Goal: Download file/media

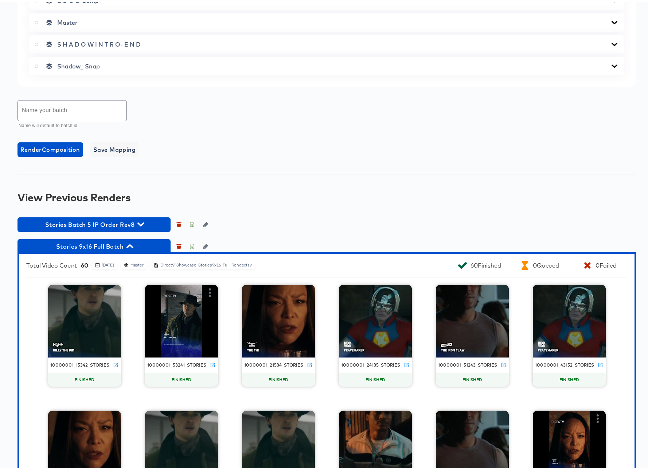
scroll to position [579, 0]
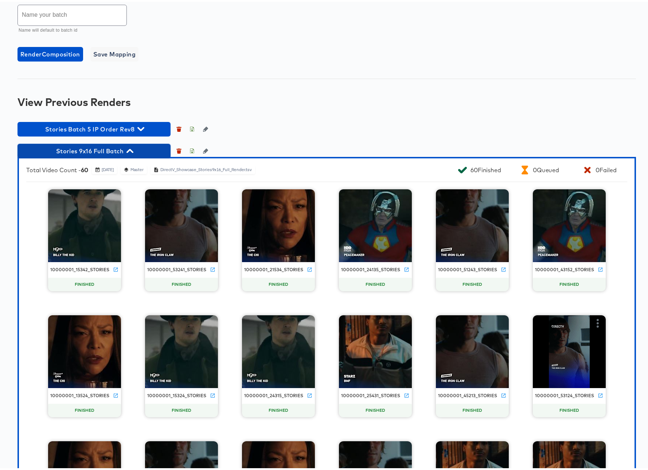
click at [131, 149] on icon "button" at bounding box center [129, 149] width 7 height 7
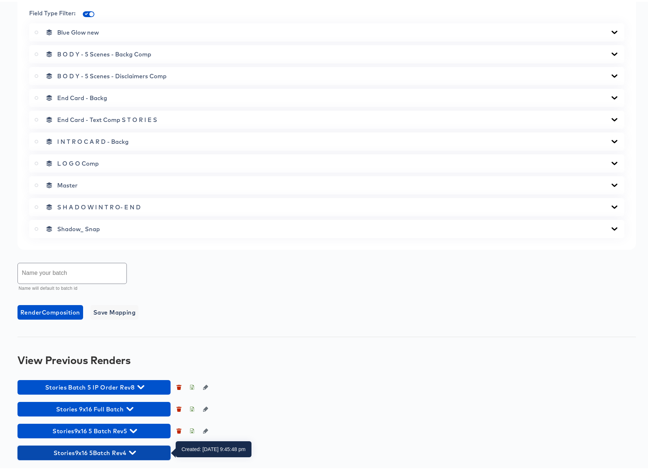
click at [132, 451] on icon "button" at bounding box center [132, 451] width 7 height 4
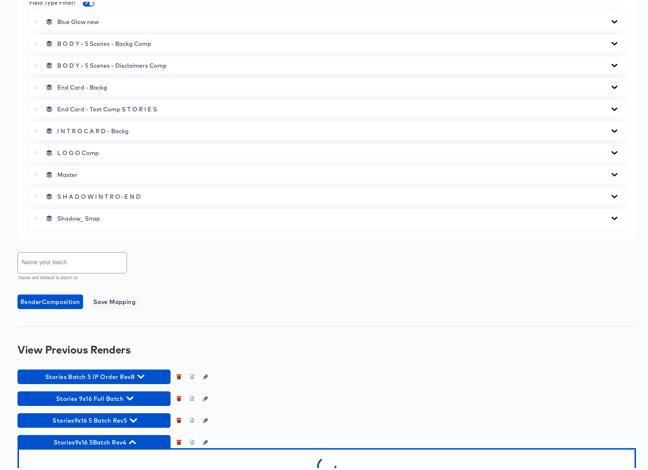
scroll to position [361, 0]
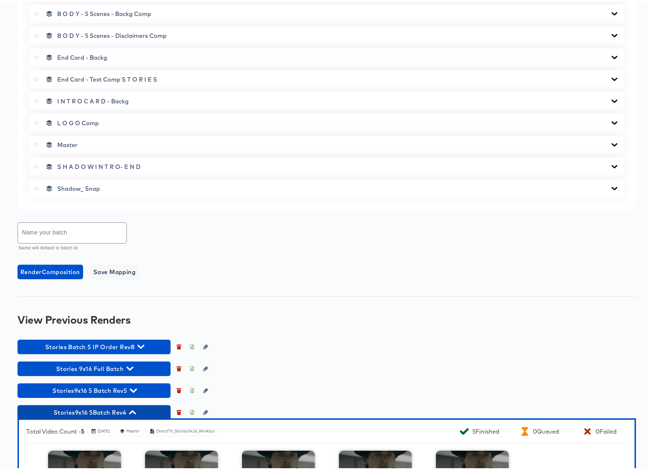
click at [131, 412] on icon "button" at bounding box center [132, 411] width 7 height 4
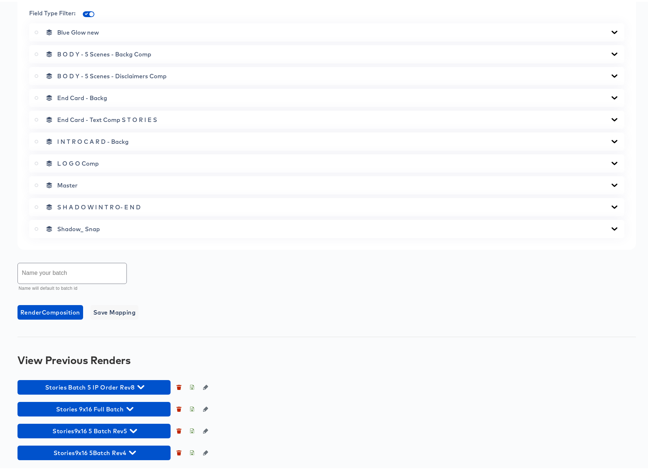
scroll to position [321, 0]
click at [129, 407] on icon "button" at bounding box center [129, 407] width 7 height 4
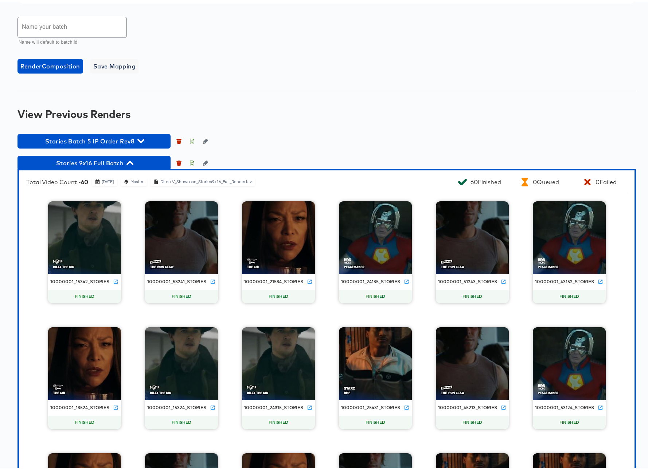
scroll to position [665, 0]
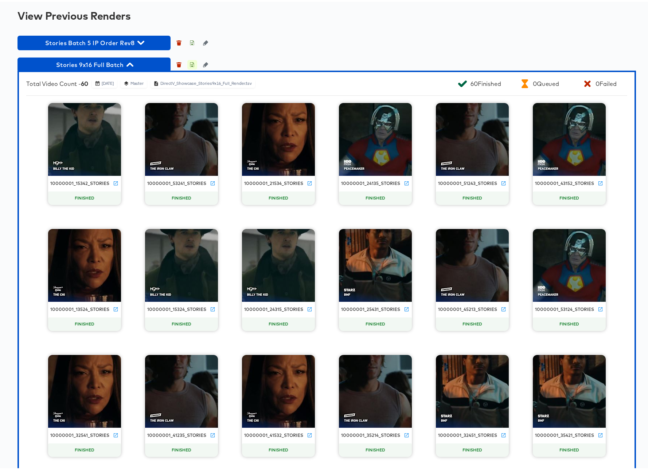
click at [193, 63] on icon "button" at bounding box center [191, 62] width 5 height 5
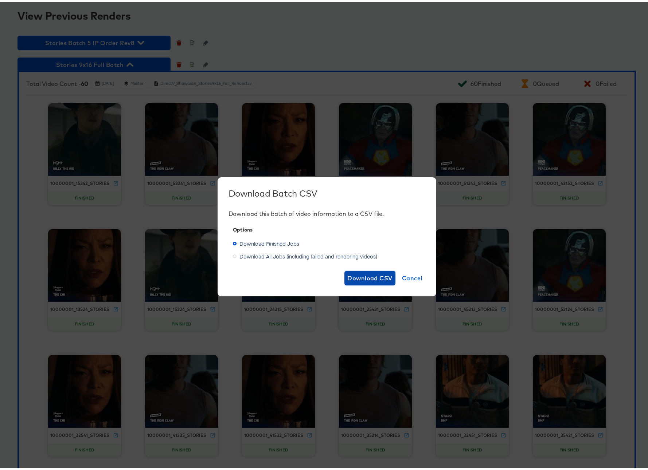
click at [358, 278] on span "Download CSV" at bounding box center [369, 276] width 45 height 10
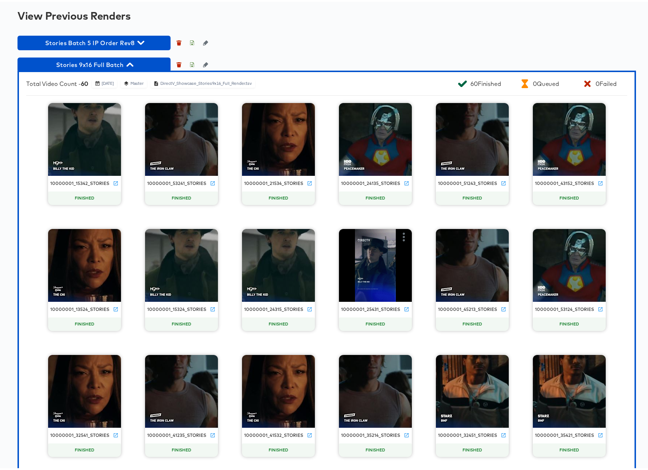
click at [100, 82] on icon at bounding box center [97, 81] width 5 height 5
click at [193, 64] on icon "button" at bounding box center [191, 62] width 5 height 5
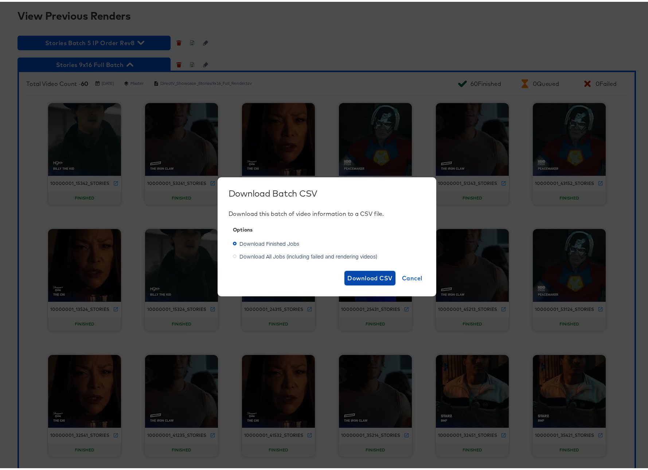
click at [370, 279] on span "Download CSV" at bounding box center [369, 276] width 45 height 10
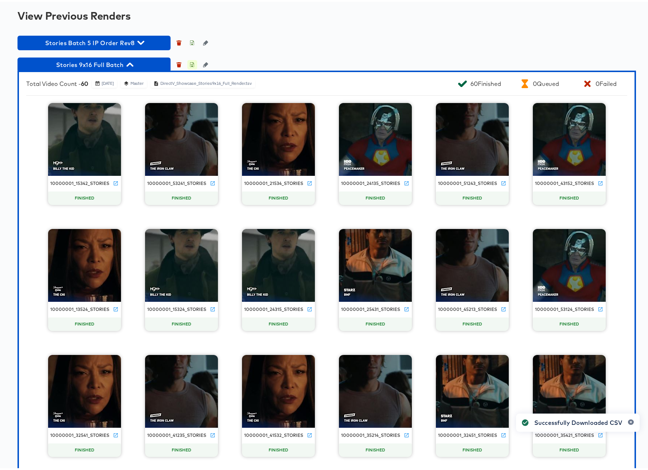
click at [193, 63] on icon "button" at bounding box center [191, 62] width 5 height 5
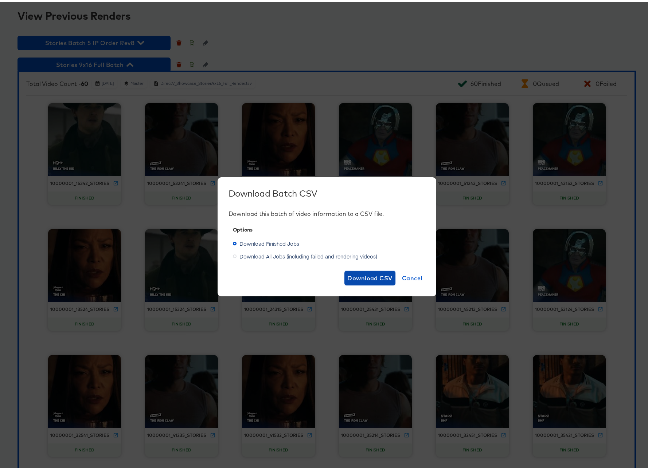
click at [365, 276] on span "Download CSV" at bounding box center [369, 276] width 45 height 10
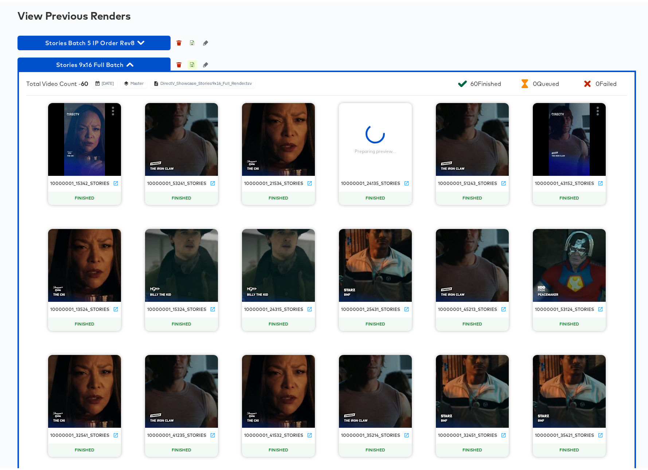
click at [192, 63] on icon "button" at bounding box center [192, 63] width 3 height 3
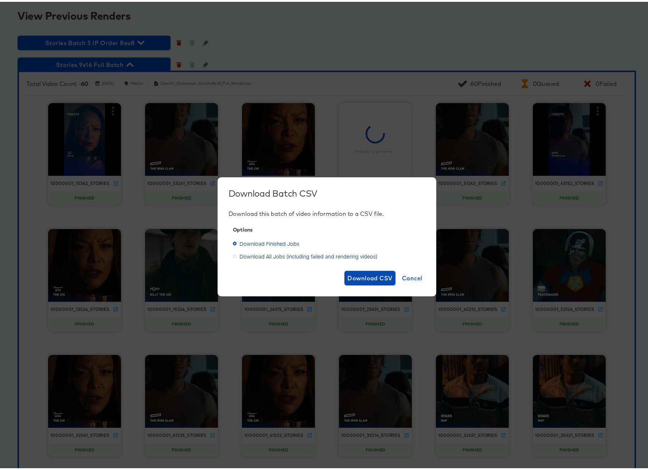
click at [353, 275] on span "Download CSV" at bounding box center [369, 276] width 45 height 10
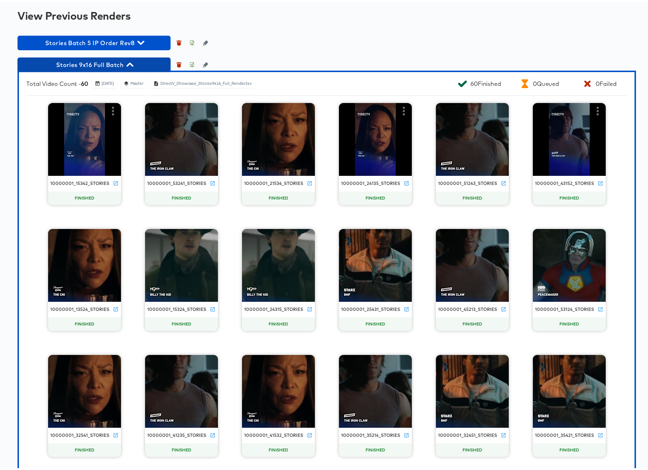
click at [133, 60] on icon "button" at bounding box center [129, 62] width 7 height 7
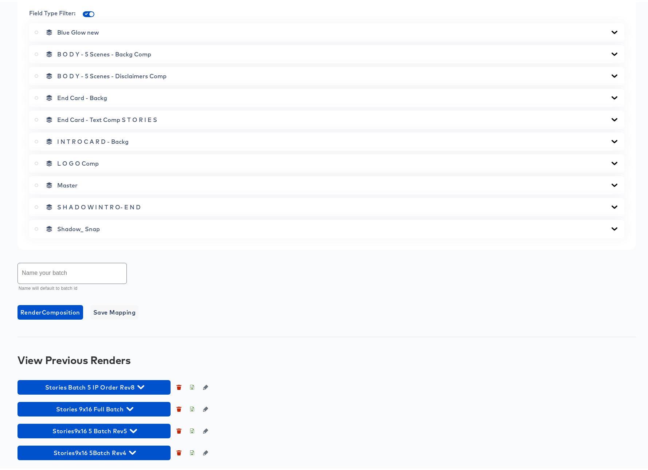
scroll to position [321, 0]
click at [131, 406] on icon "button" at bounding box center [129, 407] width 7 height 7
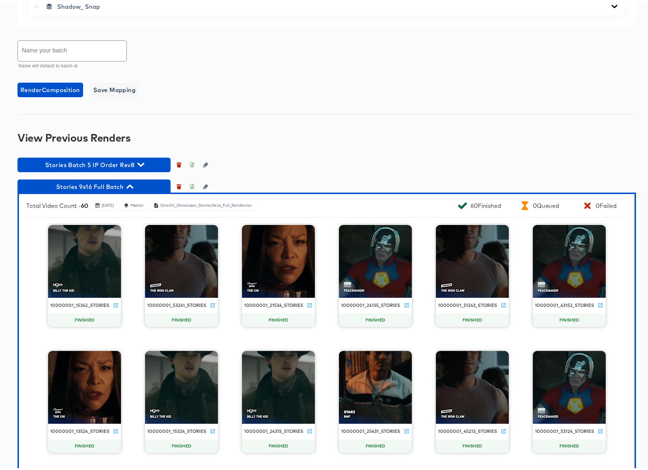
scroll to position [545, 0]
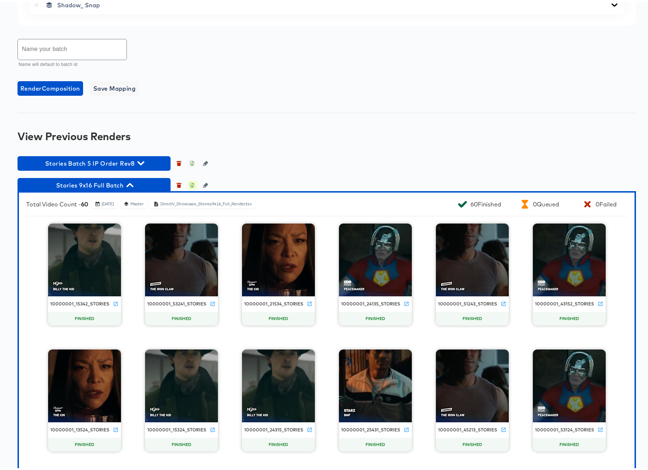
click at [192, 184] on icon "button" at bounding box center [191, 183] width 5 height 5
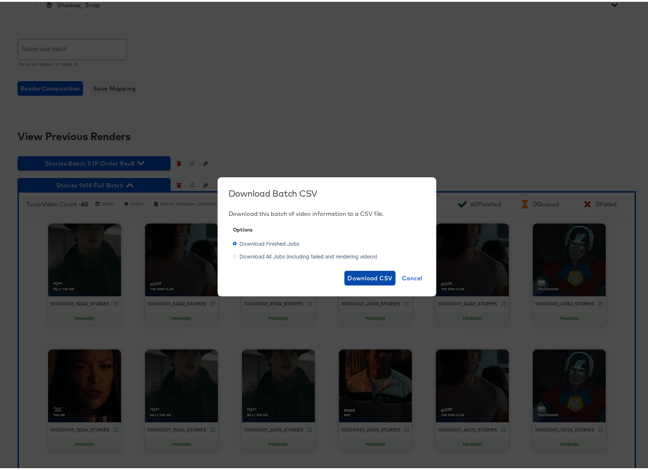
click at [361, 278] on span "Download CSV" at bounding box center [369, 276] width 45 height 10
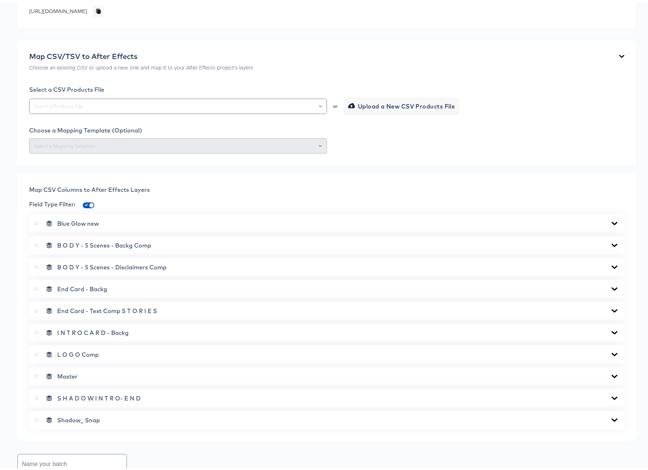
scroll to position [0, 0]
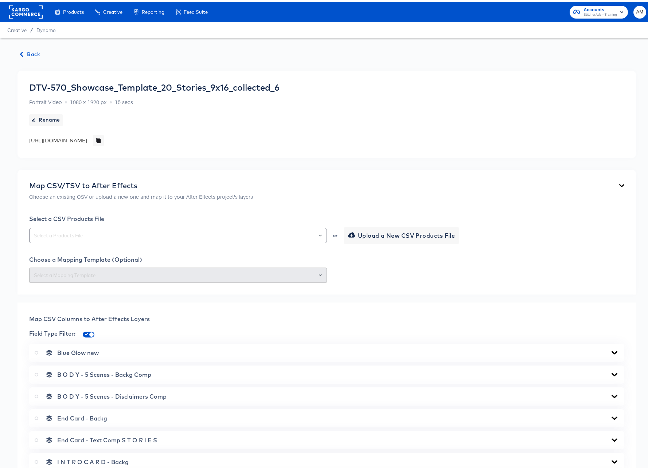
click at [21, 48] on span "Back" at bounding box center [30, 52] width 20 height 9
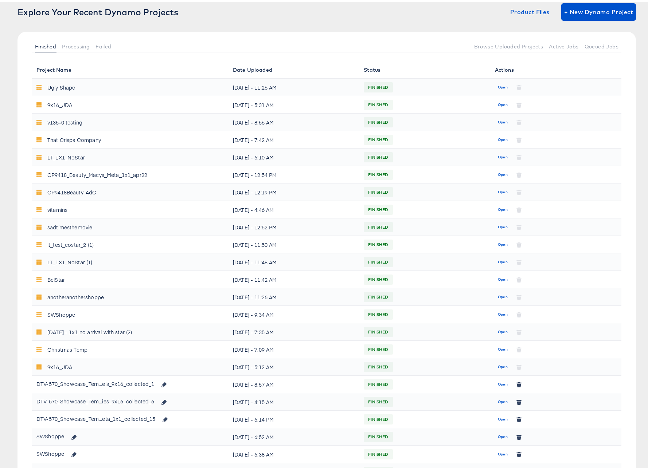
scroll to position [238, 0]
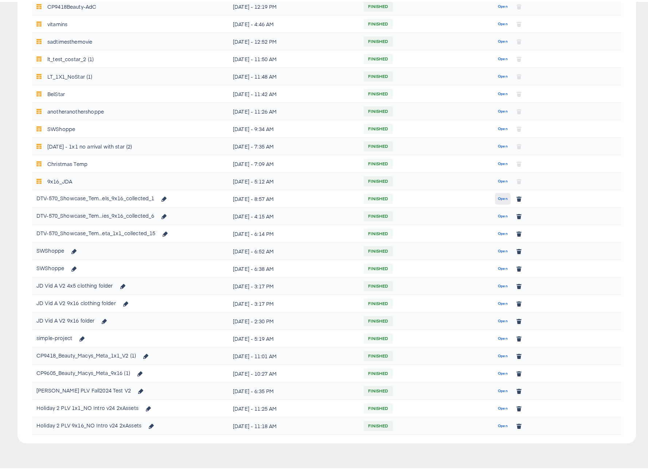
click at [498, 197] on span "Open" at bounding box center [503, 197] width 10 height 7
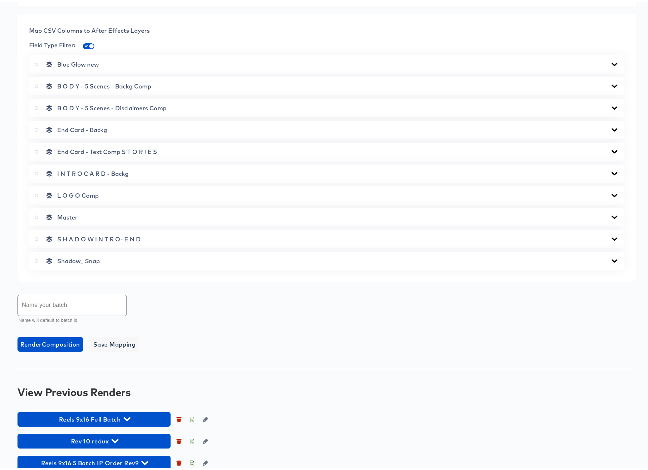
scroll to position [321, 0]
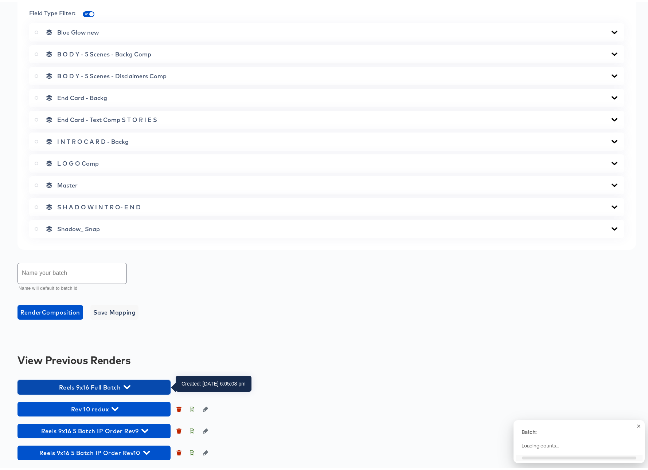
click at [127, 385] on icon "button" at bounding box center [126, 385] width 7 height 7
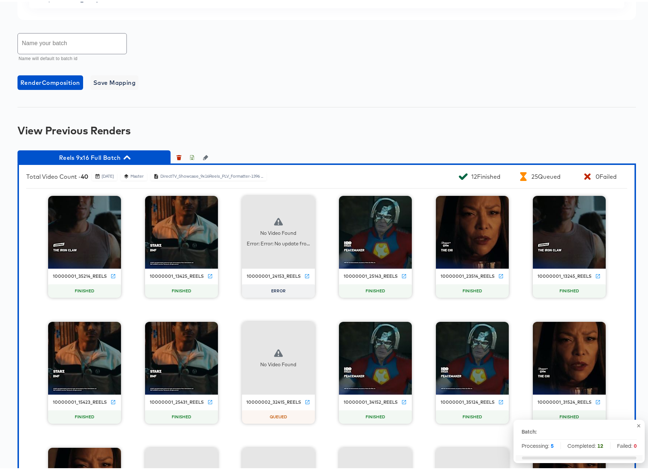
scroll to position [546, 0]
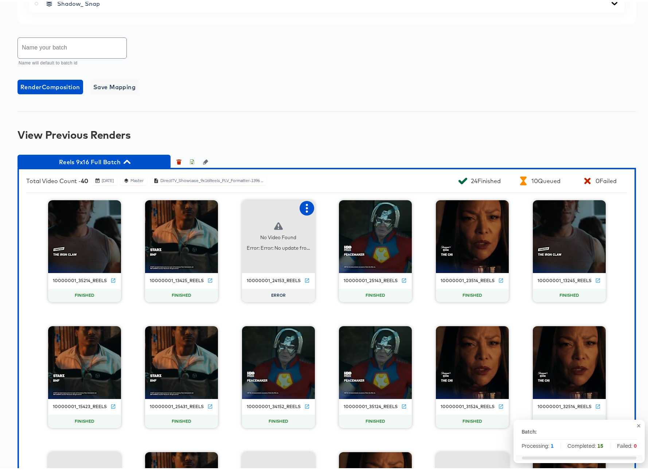
click at [306, 207] on icon "button" at bounding box center [307, 206] width 2 height 9
click at [327, 207] on div "Retry" at bounding box center [333, 206] width 14 height 6
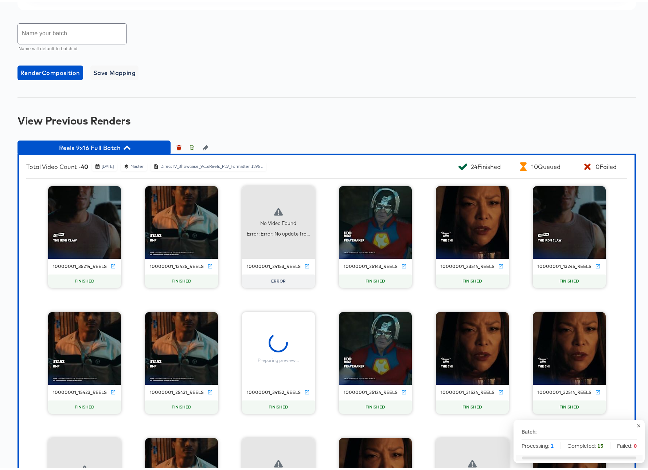
scroll to position [650, 0]
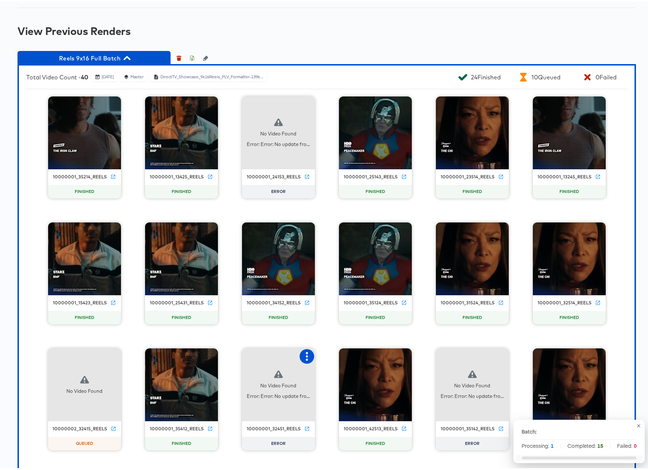
click at [304, 356] on icon "button" at bounding box center [306, 354] width 9 height 9
click at [331, 355] on div "Retry" at bounding box center [333, 354] width 14 height 6
click at [499, 355] on icon "button" at bounding box center [500, 354] width 9 height 9
click at [520, 357] on div "Retry" at bounding box center [536, 354] width 55 height 15
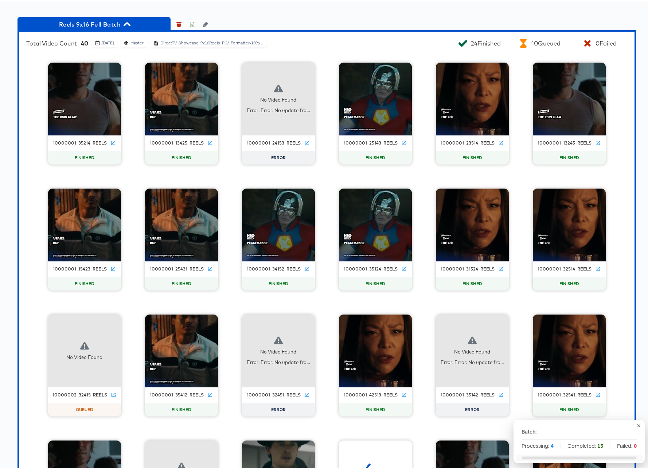
scroll to position [773, 0]
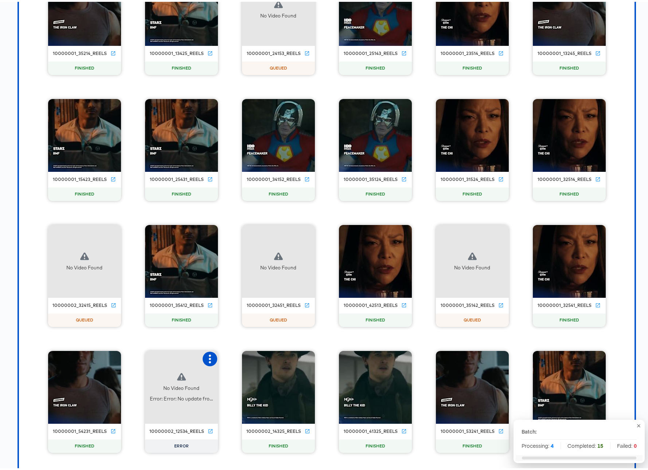
click at [206, 358] on icon "button" at bounding box center [209, 357] width 9 height 9
click at [248, 357] on div "Retry" at bounding box center [246, 356] width 55 height 15
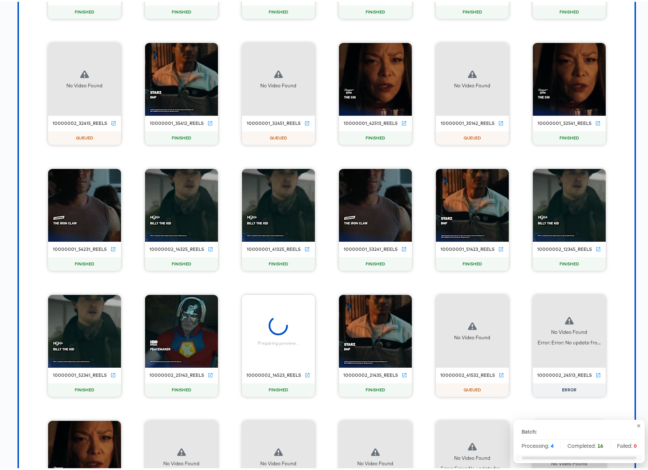
scroll to position [1089, 0]
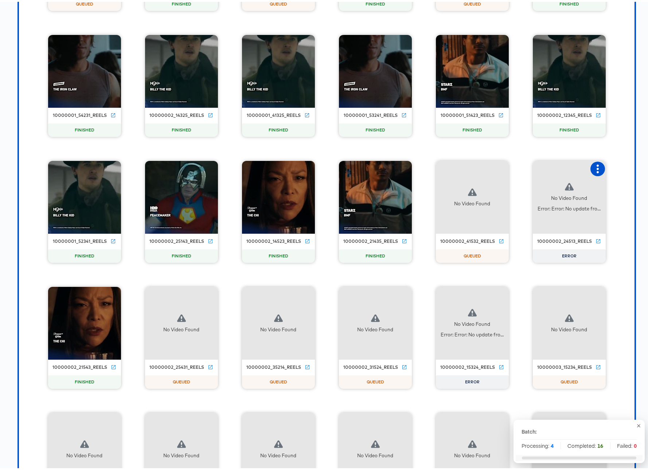
click at [595, 168] on icon "button" at bounding box center [597, 167] width 9 height 9
click at [556, 168] on div "Retry" at bounding box center [560, 166] width 55 height 15
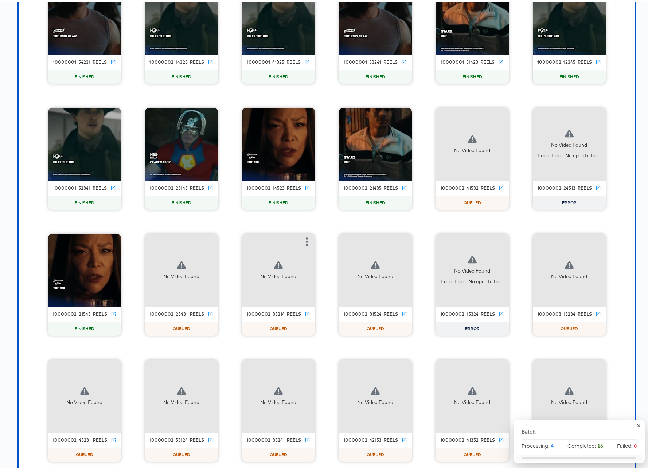
scroll to position [1154, 0]
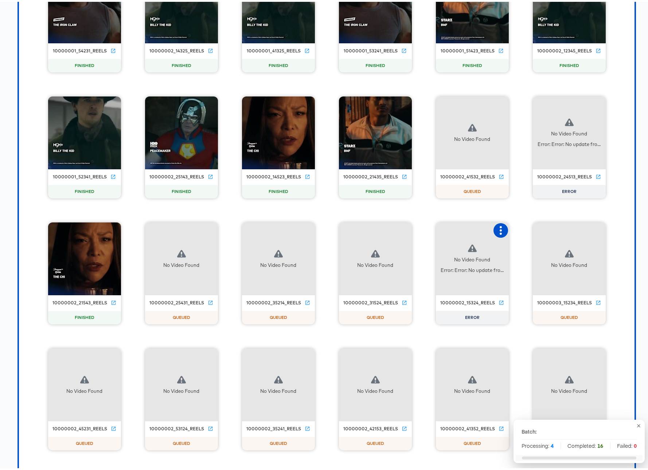
click at [497, 227] on icon "button" at bounding box center [500, 228] width 9 height 9
click at [515, 230] on div "Retry" at bounding box center [536, 228] width 55 height 15
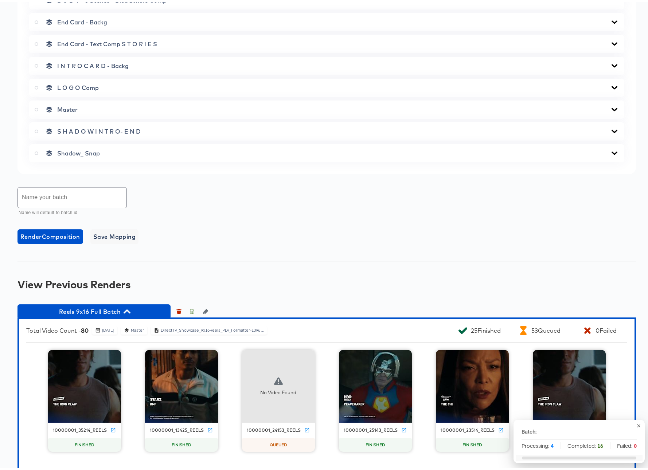
scroll to position [398, 0]
